Goal: Navigation & Orientation: Understand site structure

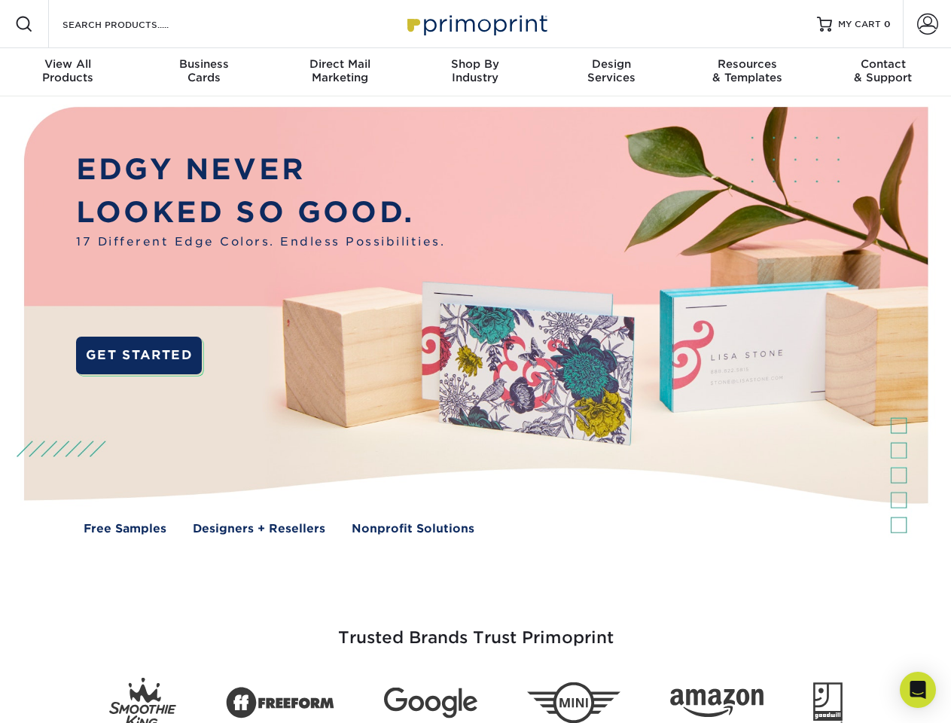
click at [475, 362] on img at bounding box center [475, 331] width 941 height 471
click at [24, 24] on span at bounding box center [24, 24] width 18 height 18
click at [927, 24] on span at bounding box center [927, 24] width 21 height 21
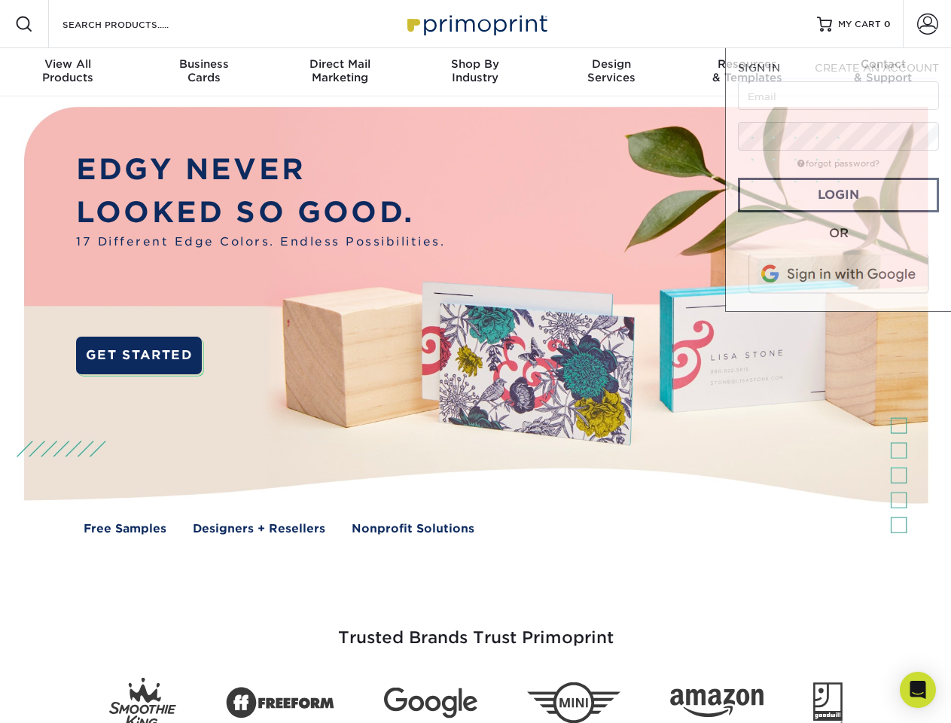
click at [68, 72] on div "View All Products" at bounding box center [68, 70] width 136 height 27
click at [203, 72] on div "Business Cards" at bounding box center [204, 70] width 136 height 27
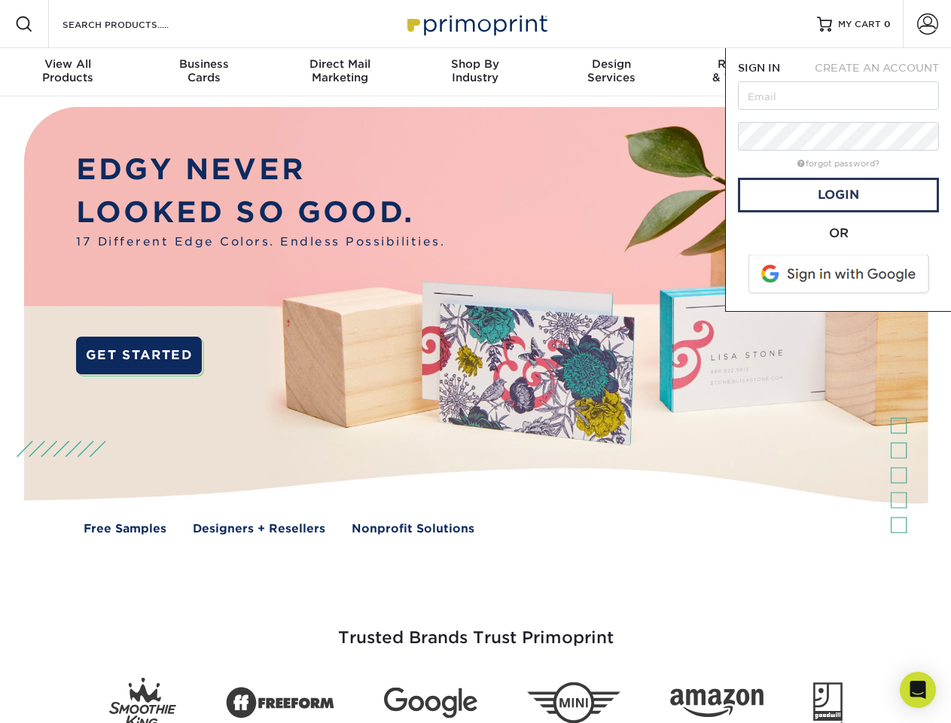
click at [340, 72] on div "Direct Mail Marketing" at bounding box center [340, 70] width 136 height 27
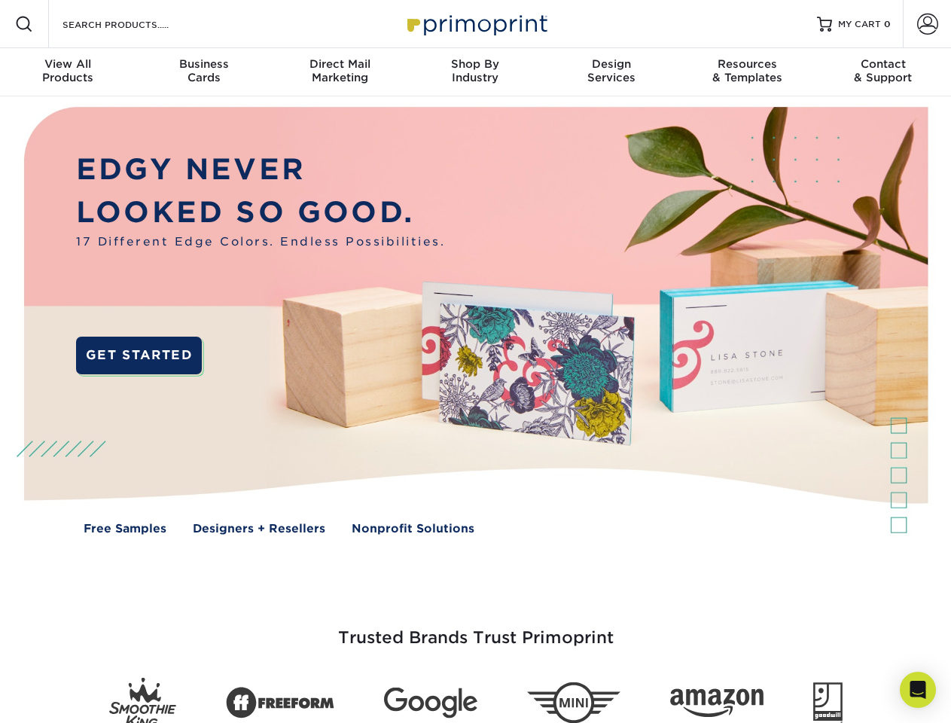
click at [475, 72] on div "Shop By Industry" at bounding box center [475, 70] width 136 height 27
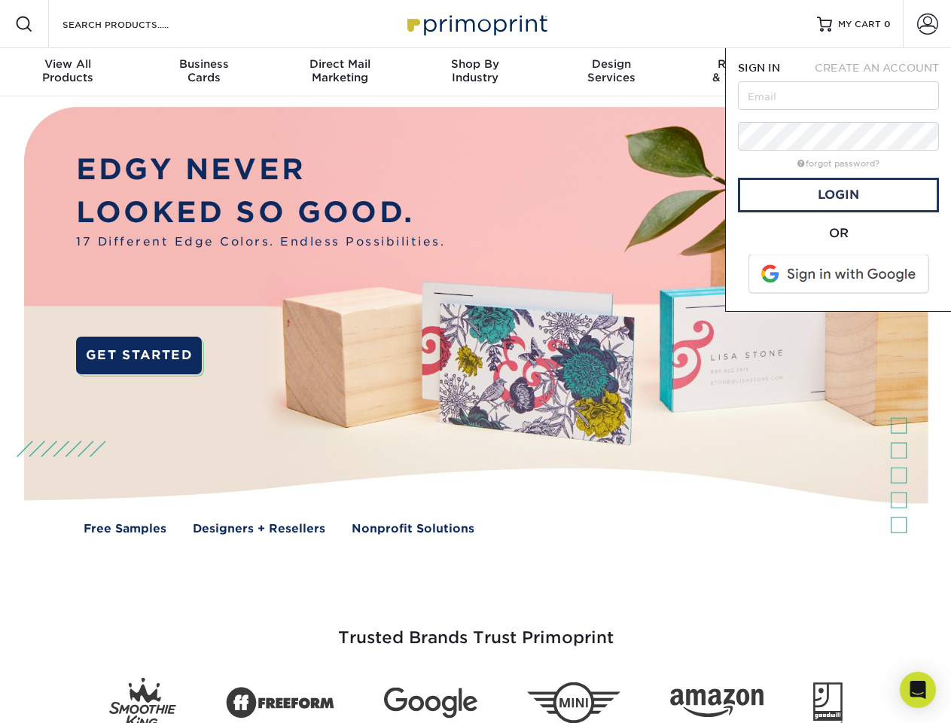
click at [612, 72] on div "Design Services" at bounding box center [612, 70] width 136 height 27
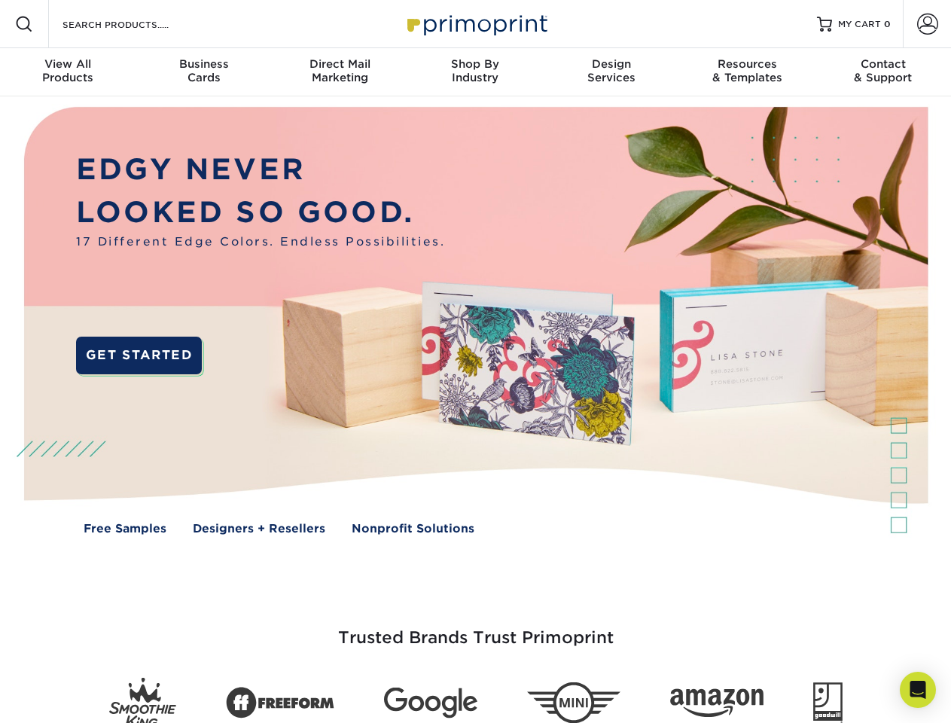
click at [747, 72] on span "SIGN IN" at bounding box center [759, 68] width 42 height 12
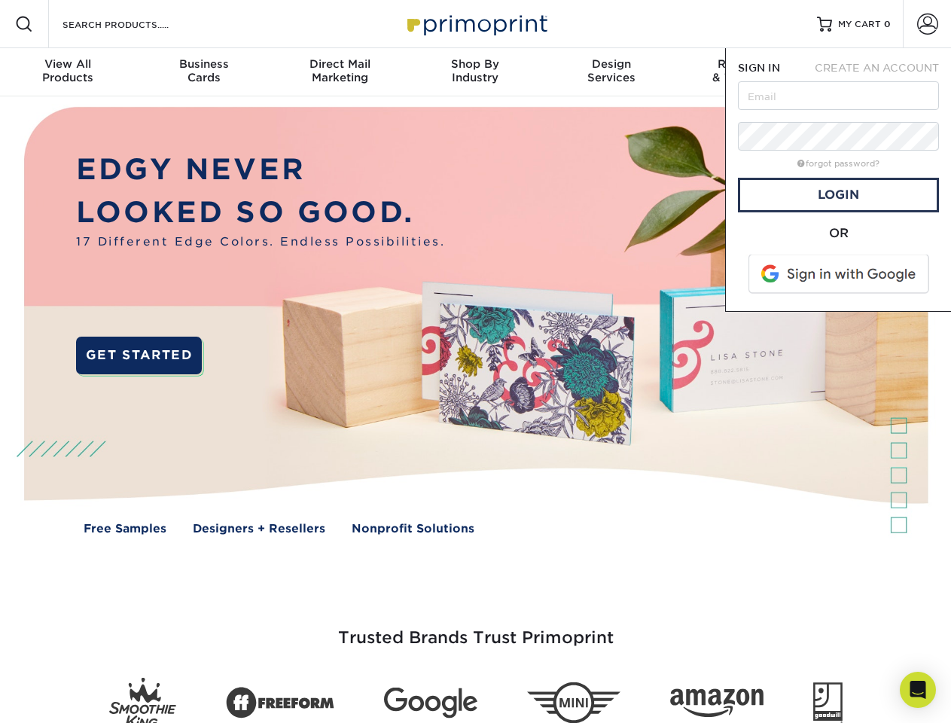
click at [883, 72] on div "Contact & Support" at bounding box center [884, 70] width 136 height 27
